Goal: Information Seeking & Learning: Learn about a topic

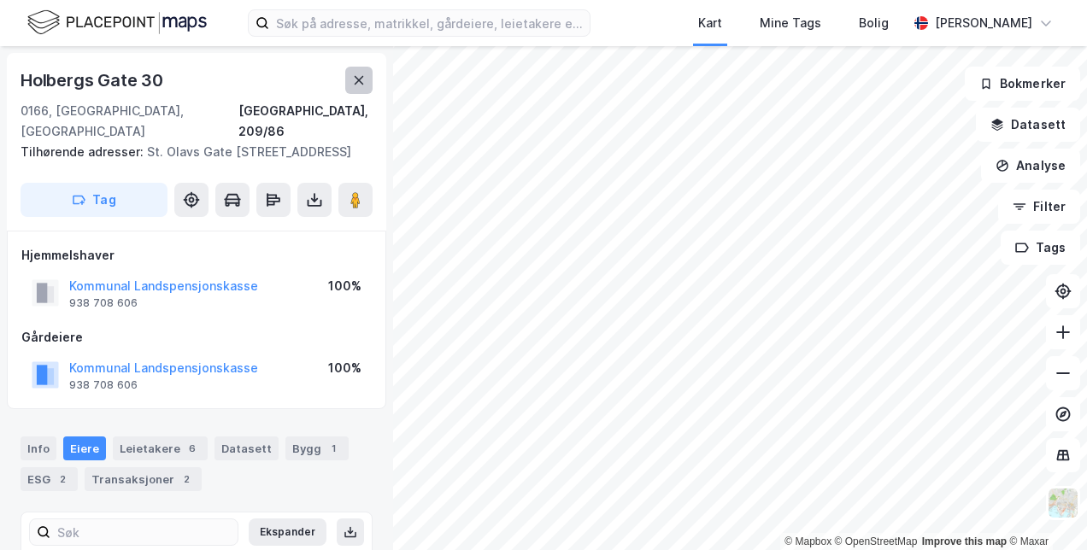
click at [357, 77] on icon at bounding box center [359, 80] width 14 height 14
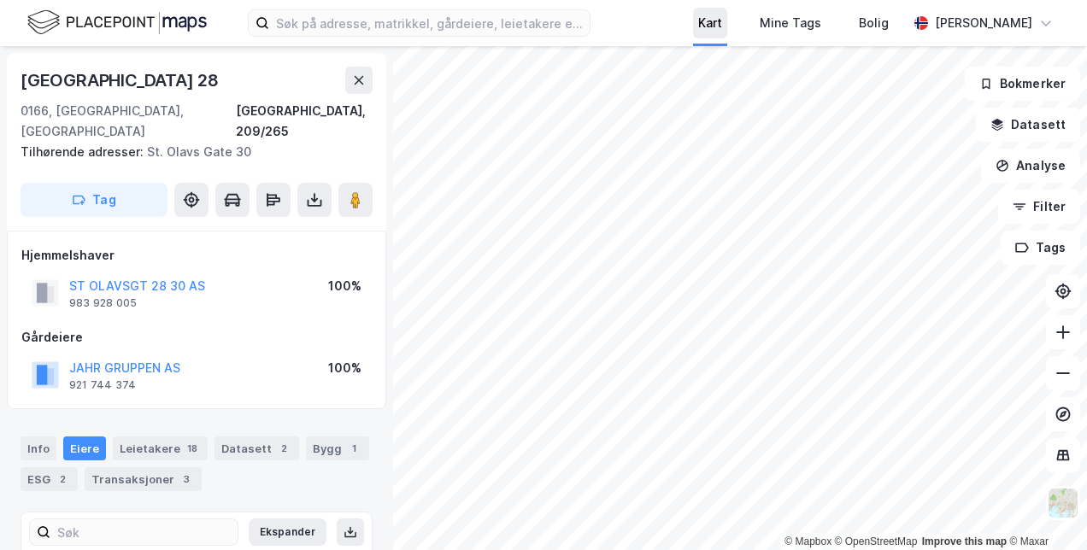
click at [705, 32] on div "Kart" at bounding box center [710, 23] width 24 height 21
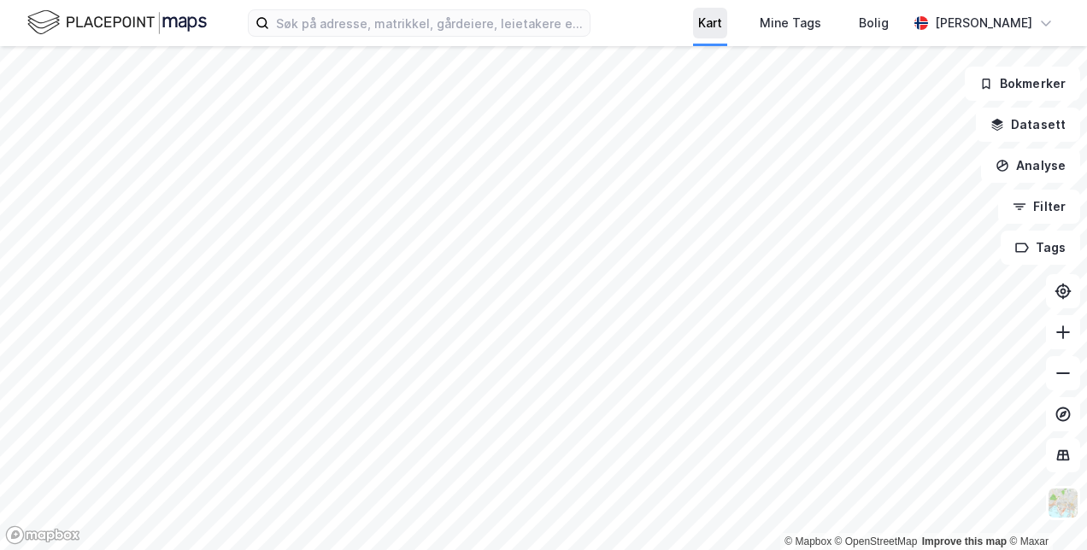
click at [705, 32] on div "Kart" at bounding box center [710, 23] width 24 height 21
click at [1014, 126] on button "Datasett" at bounding box center [1028, 125] width 104 height 34
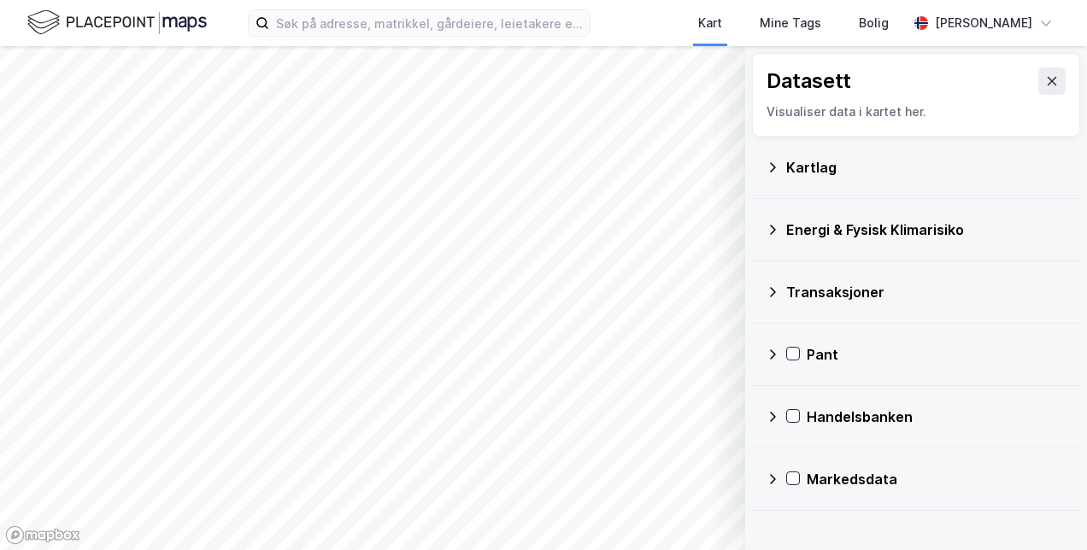
click at [800, 164] on div "Kartlag" at bounding box center [926, 167] width 280 height 21
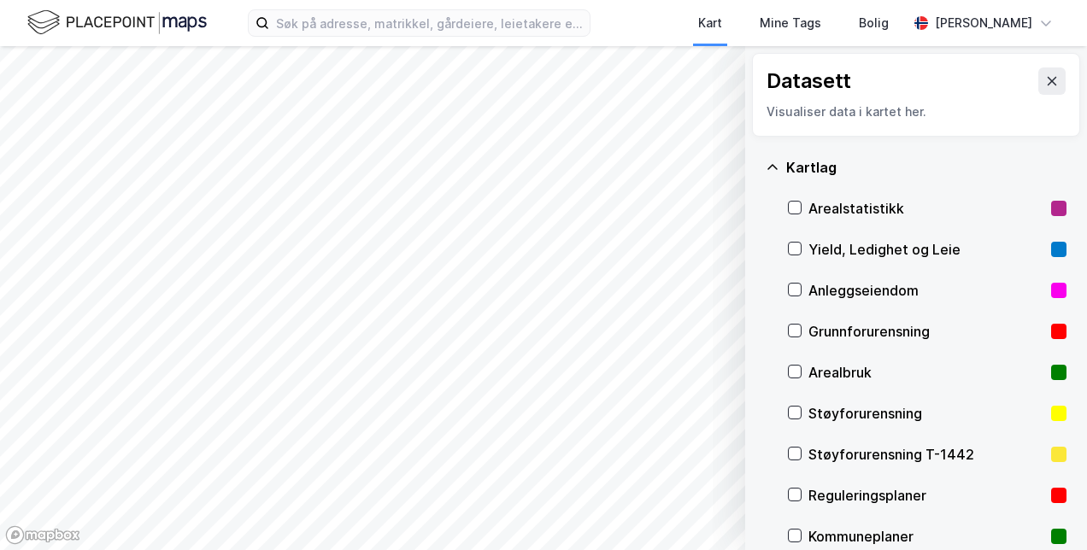
click at [800, 164] on div "Kartlag" at bounding box center [926, 167] width 280 height 21
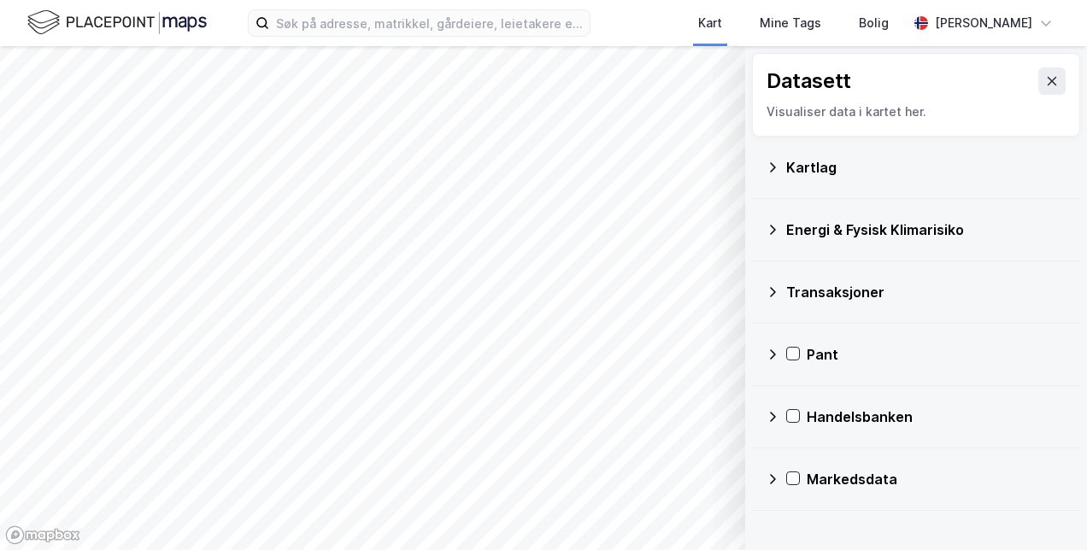
click at [806, 167] on div "Kartlag" at bounding box center [926, 167] width 280 height 21
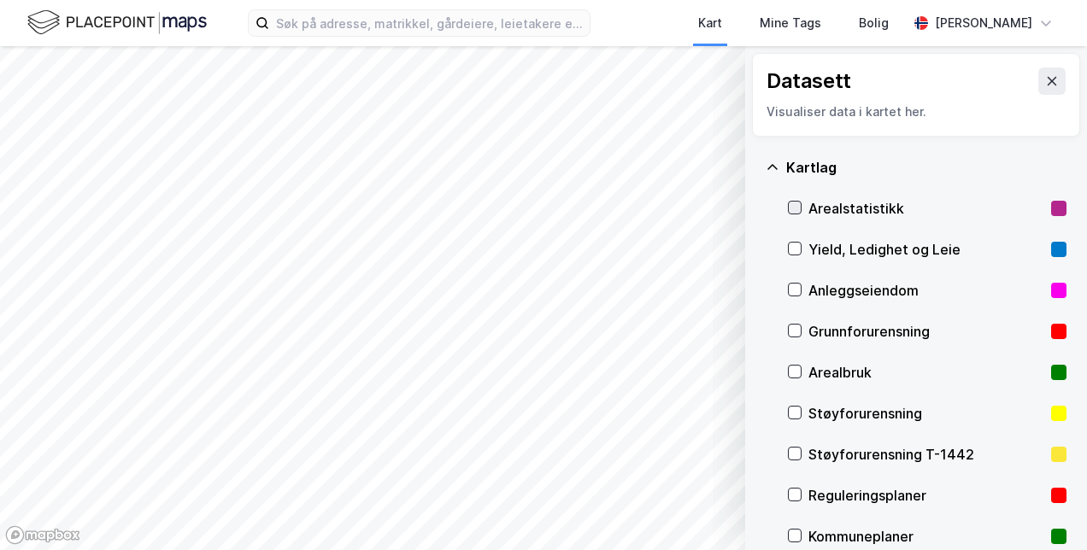
click at [793, 209] on icon at bounding box center [795, 208] width 12 height 12
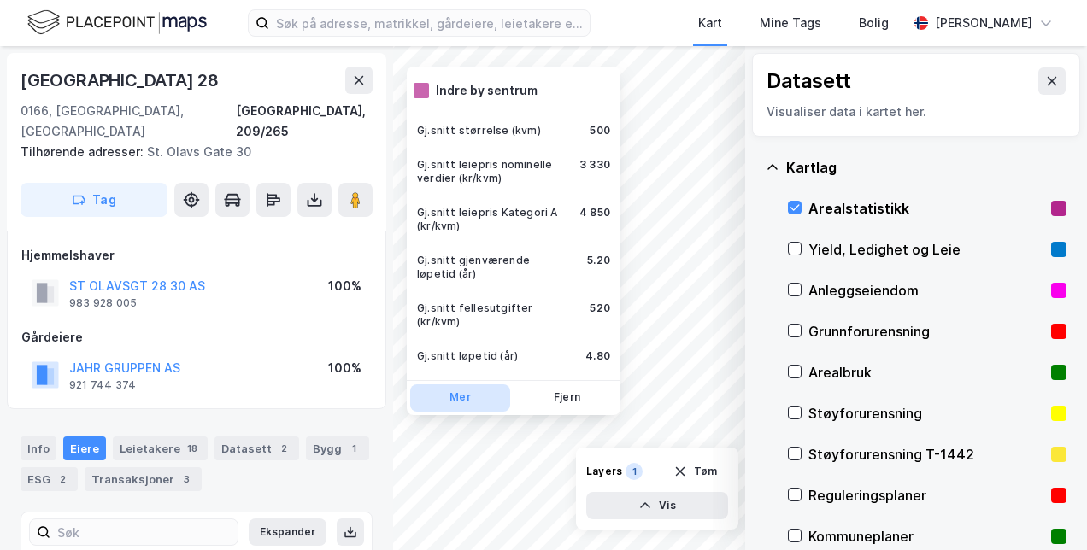
click at [459, 385] on button "Mer" at bounding box center [460, 398] width 100 height 27
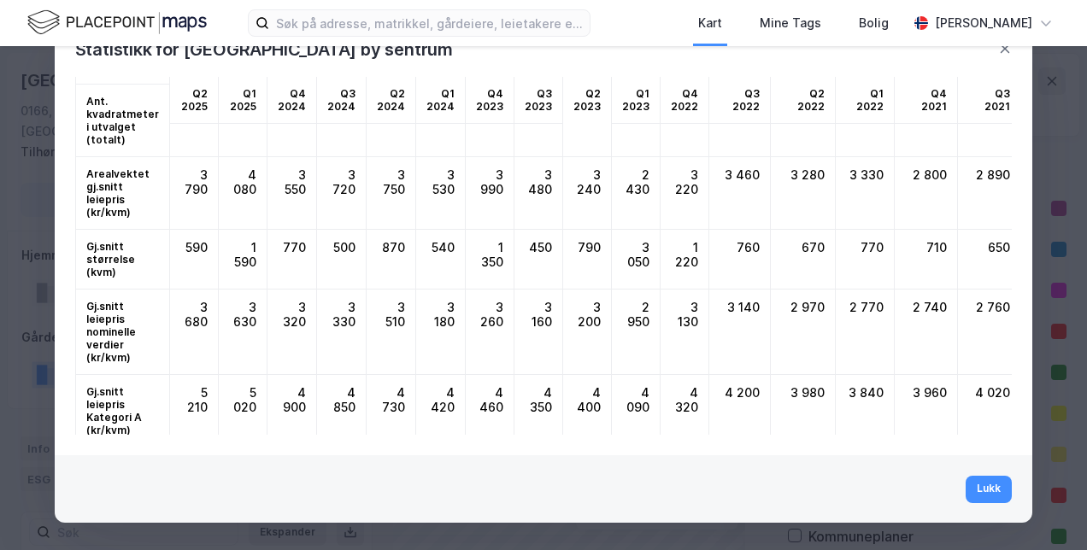
scroll to position [104, 0]
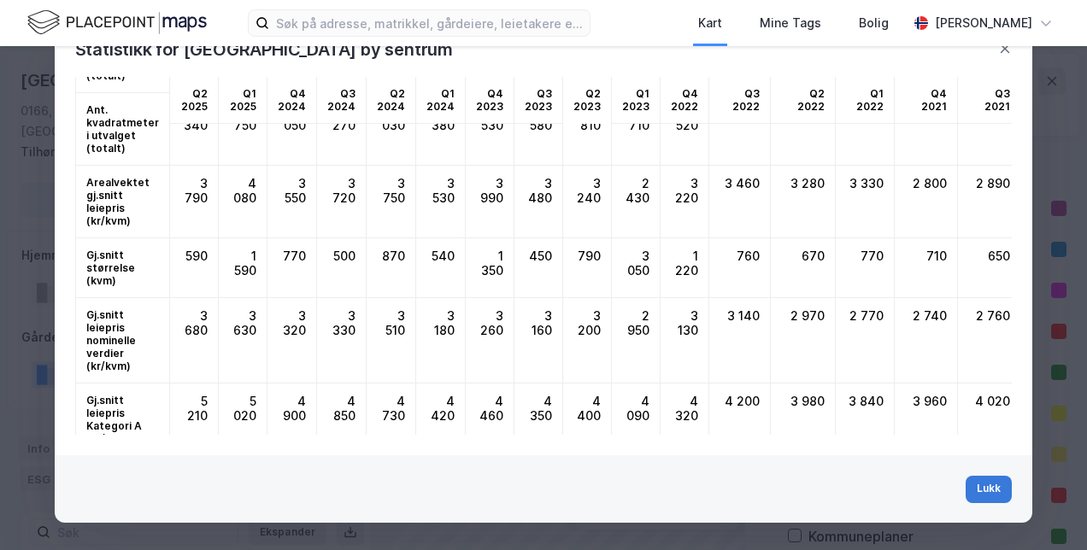
click at [968, 484] on button "Lukk" at bounding box center [989, 489] width 46 height 27
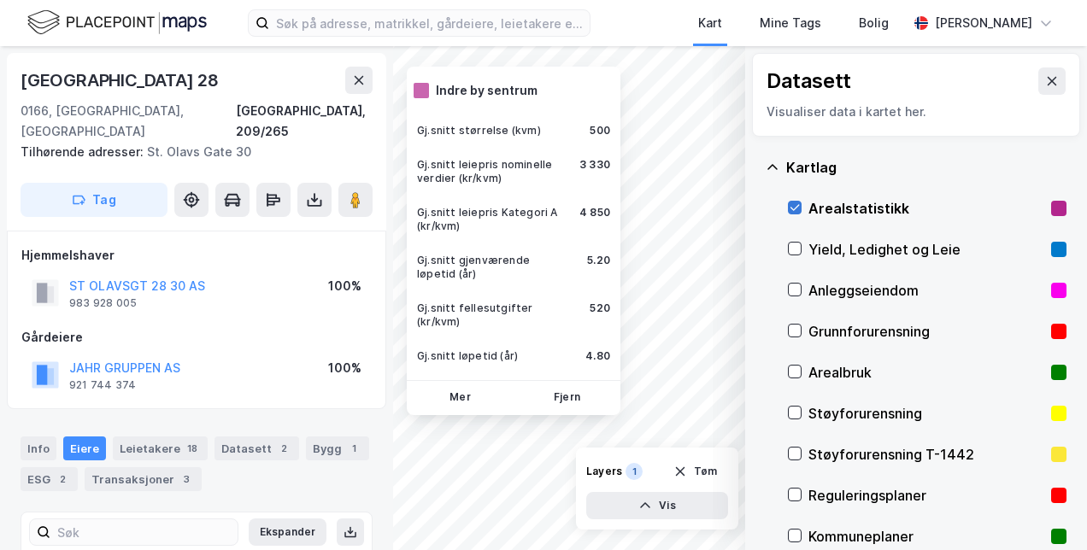
click at [796, 207] on icon at bounding box center [794, 208] width 9 height 6
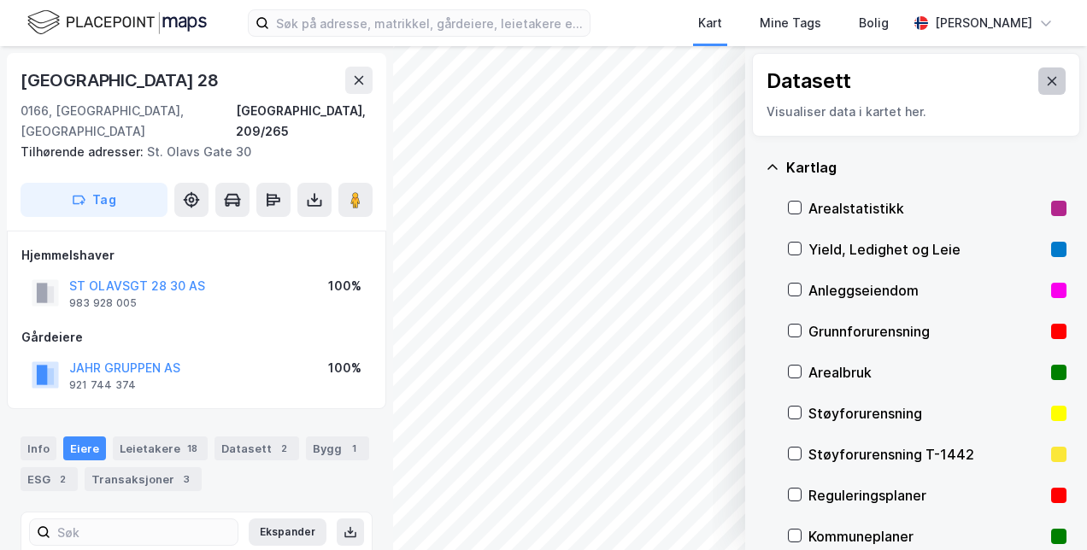
click at [1045, 79] on icon at bounding box center [1052, 81] width 14 height 14
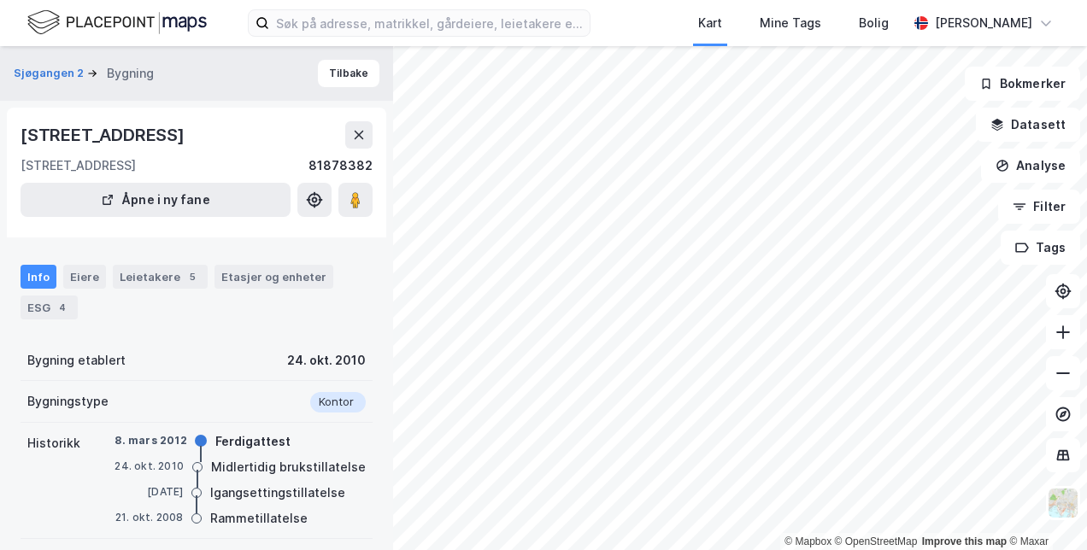
click at [296, 369] on div "© Mapbox © OpenStreetMap Improve this map © Maxar Sjøgangen 2 Bygning Tilbake T…" at bounding box center [543, 298] width 1087 height 504
click at [352, 133] on icon at bounding box center [359, 135] width 14 height 14
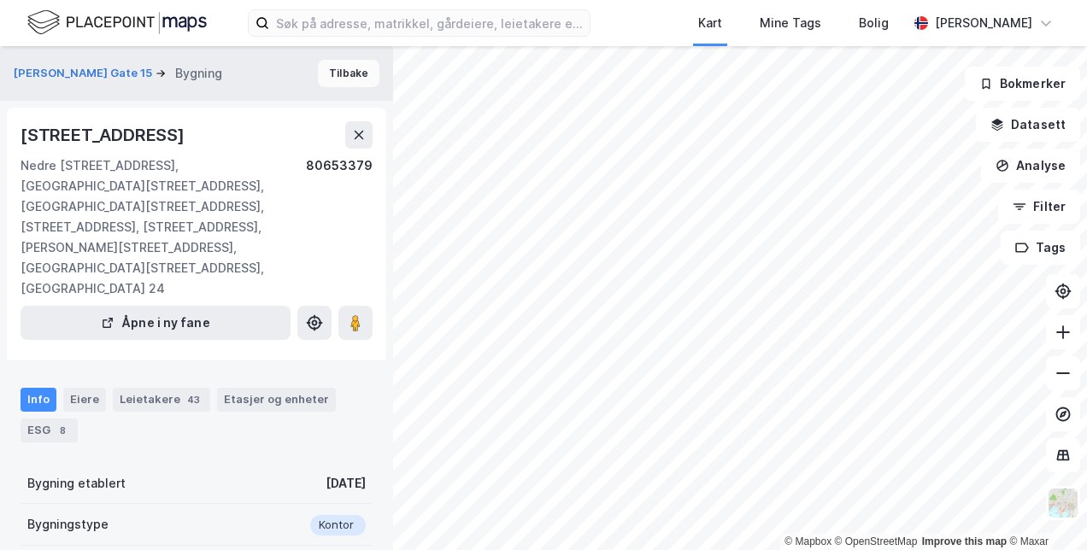
click at [341, 73] on button "Tilbake" at bounding box center [349, 73] width 62 height 27
click at [269, 391] on div "Etasjer og enheter" at bounding box center [276, 398] width 105 height 15
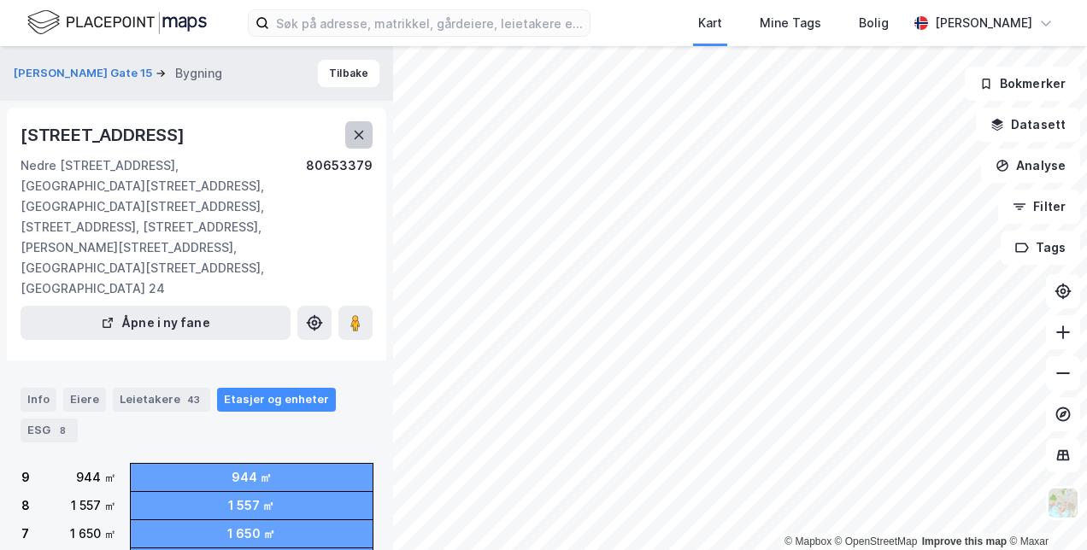
click at [361, 137] on icon at bounding box center [359, 135] width 9 height 9
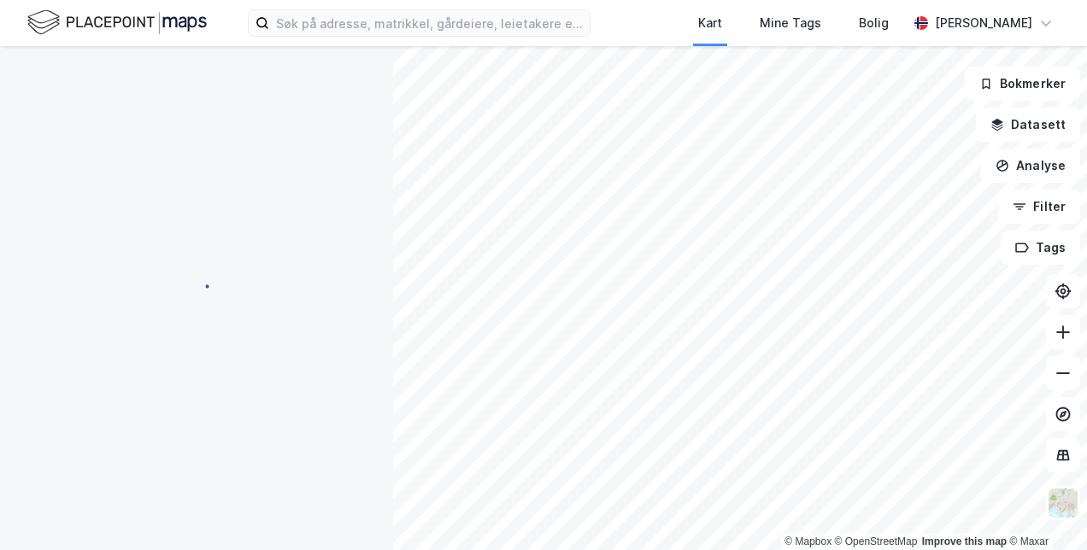
scroll to position [3, 0]
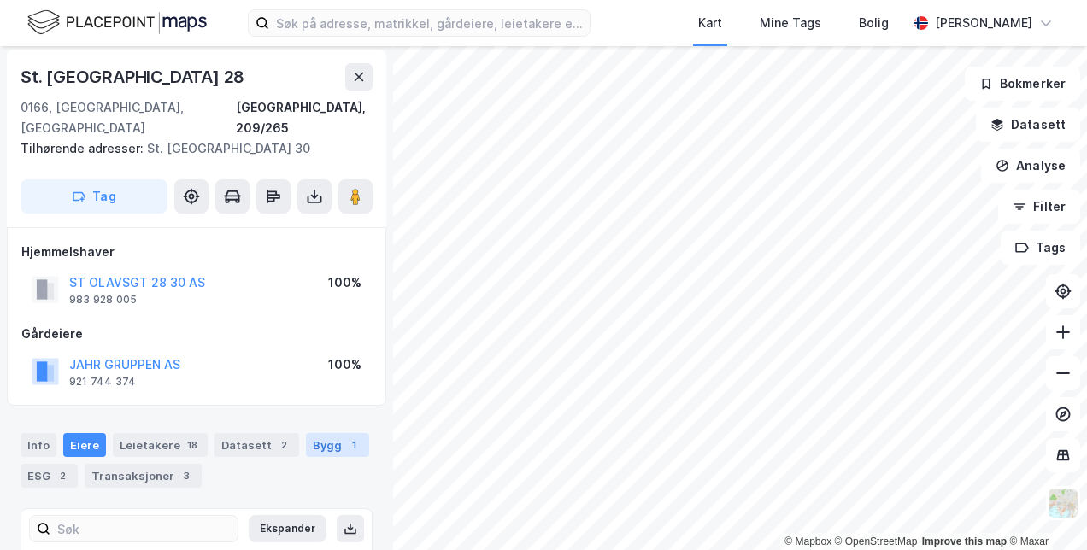
click at [321, 433] on div "Bygg 1" at bounding box center [337, 445] width 63 height 24
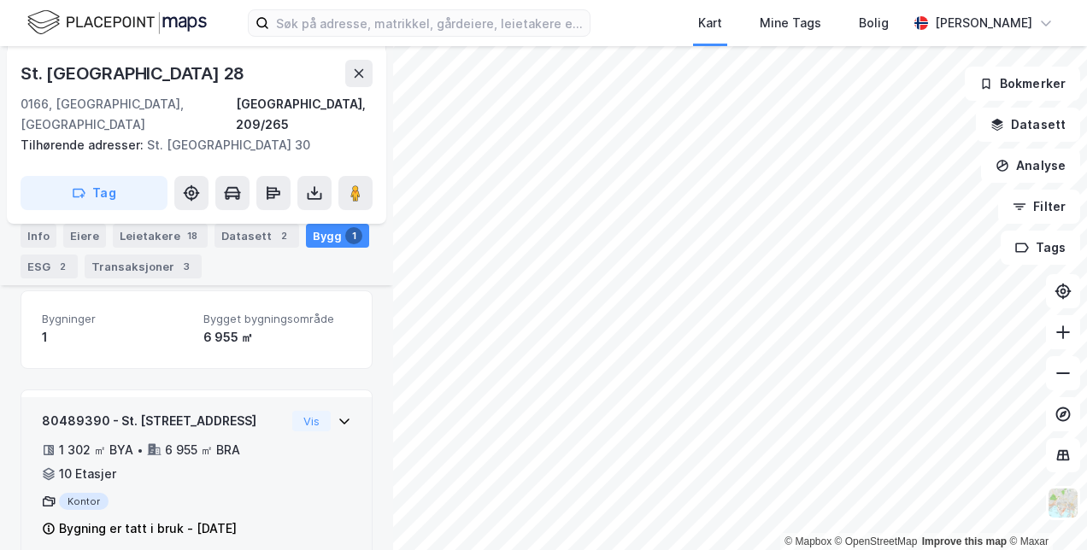
scroll to position [229, 0]
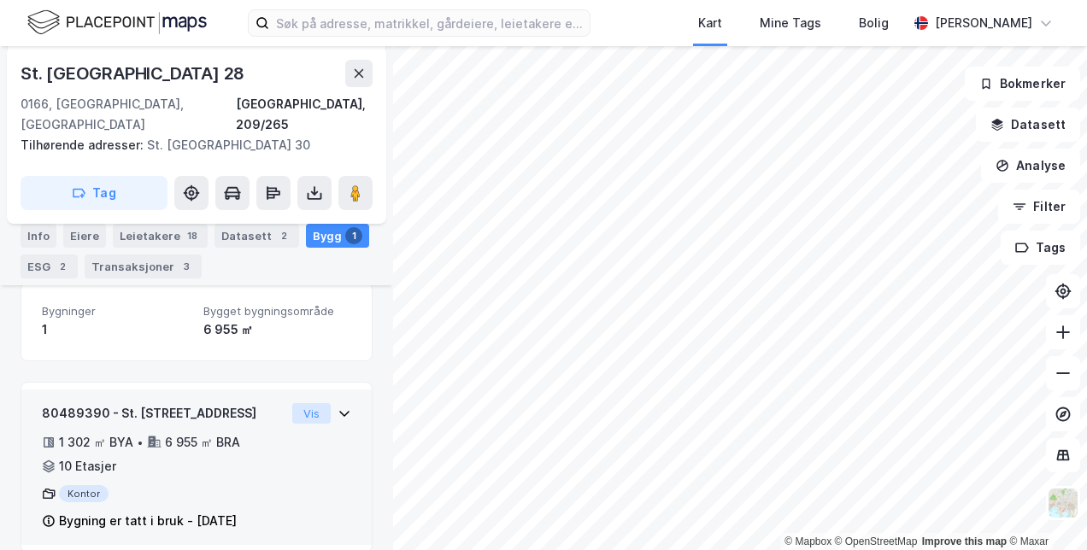
click at [308, 403] on button "Vis" at bounding box center [311, 413] width 38 height 21
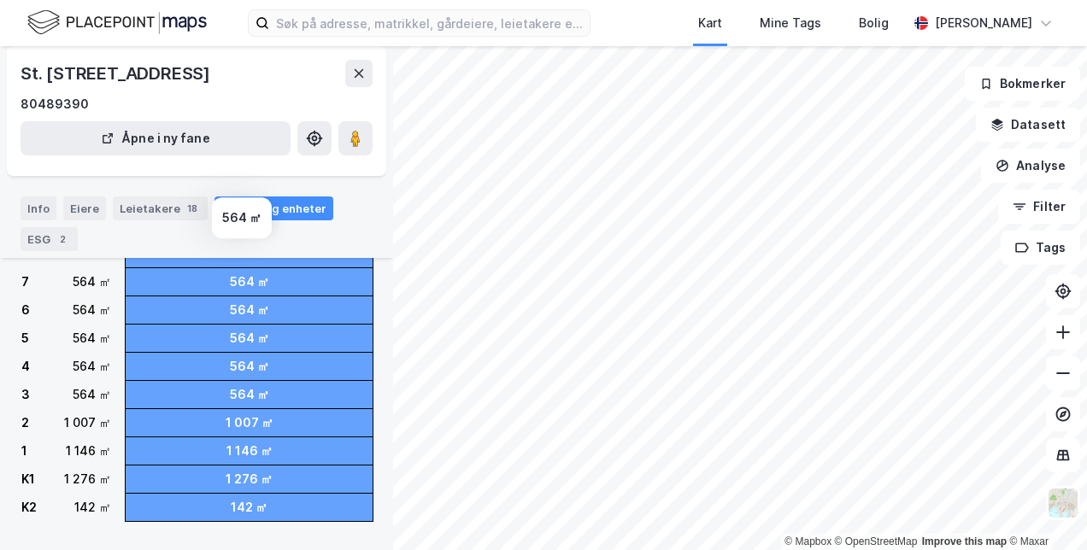
scroll to position [102, 0]
click at [1041, 157] on button "Analyse" at bounding box center [1030, 166] width 99 height 34
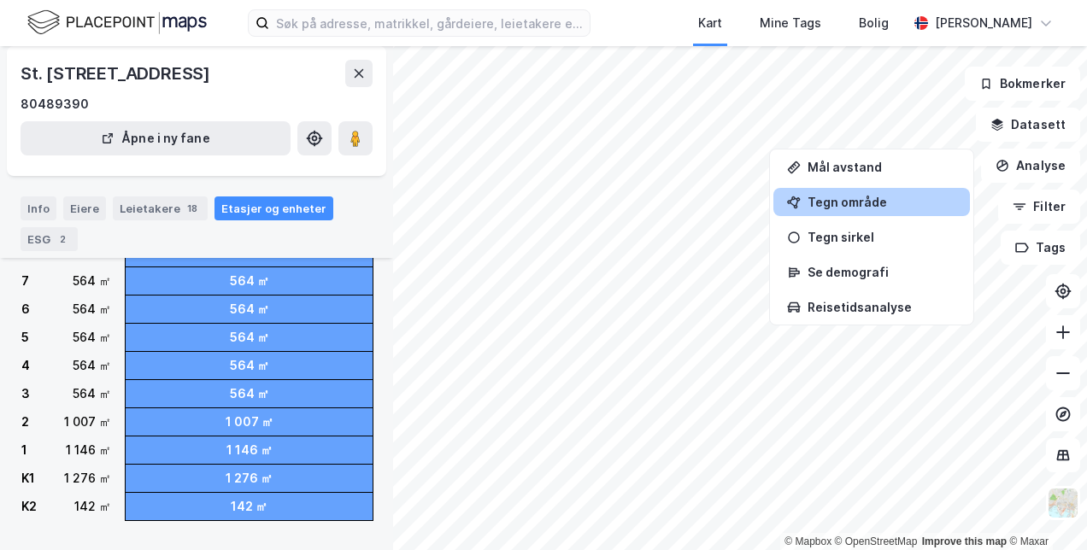
click at [861, 203] on div "Tegn område" at bounding box center [882, 202] width 149 height 15
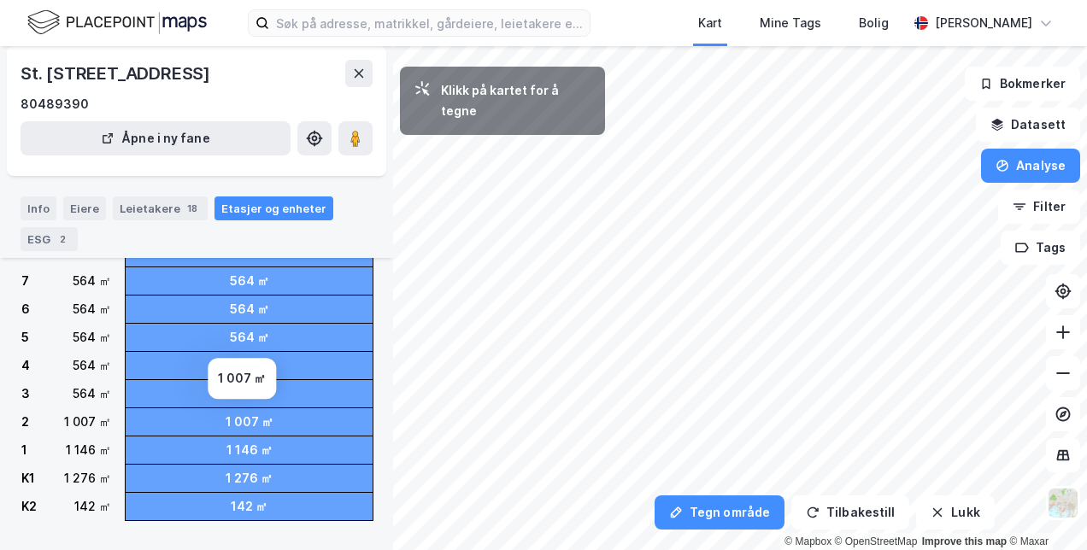
scroll to position [169, 0]
